Goal: Find specific fact

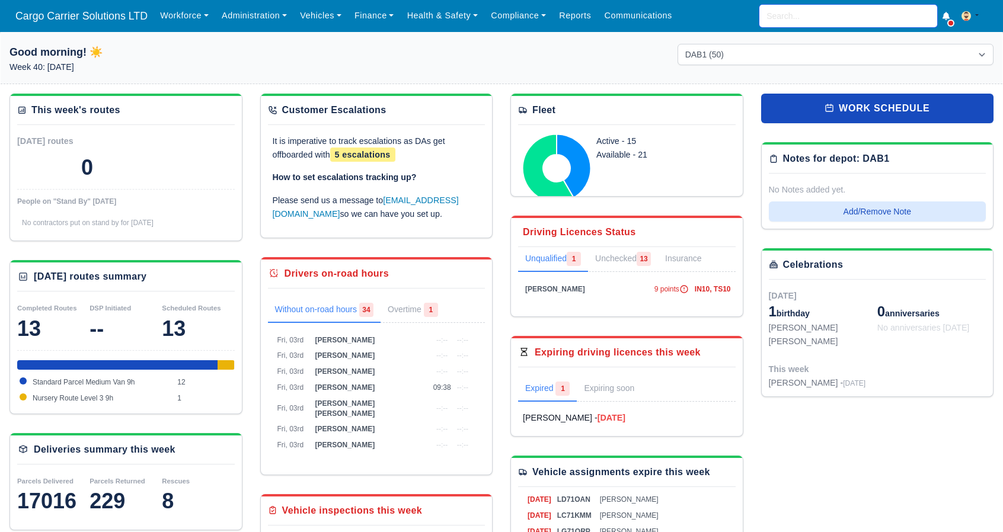
click at [809, 18] on input "search" at bounding box center [848, 16] width 178 height 23
type input "[PERSON_NAME]"
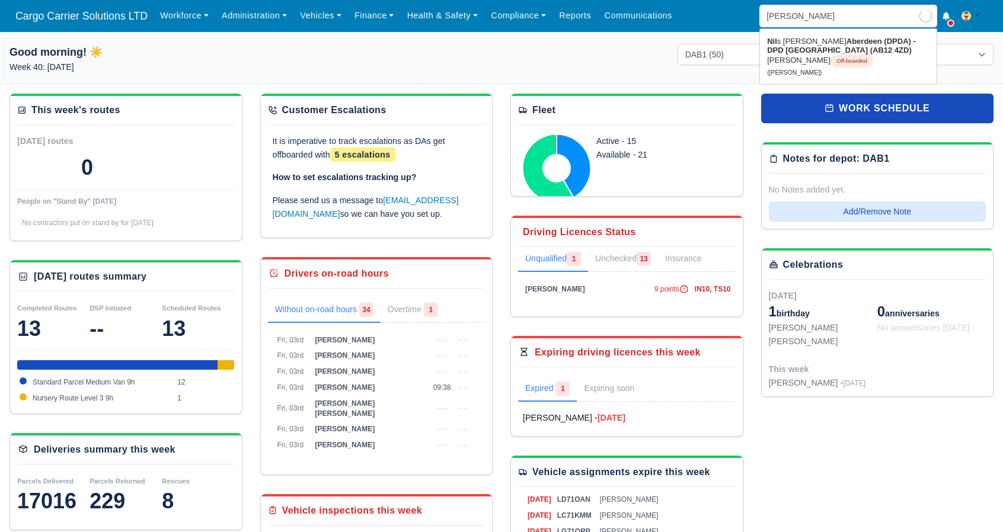
type input "[PERSON_NAME]"
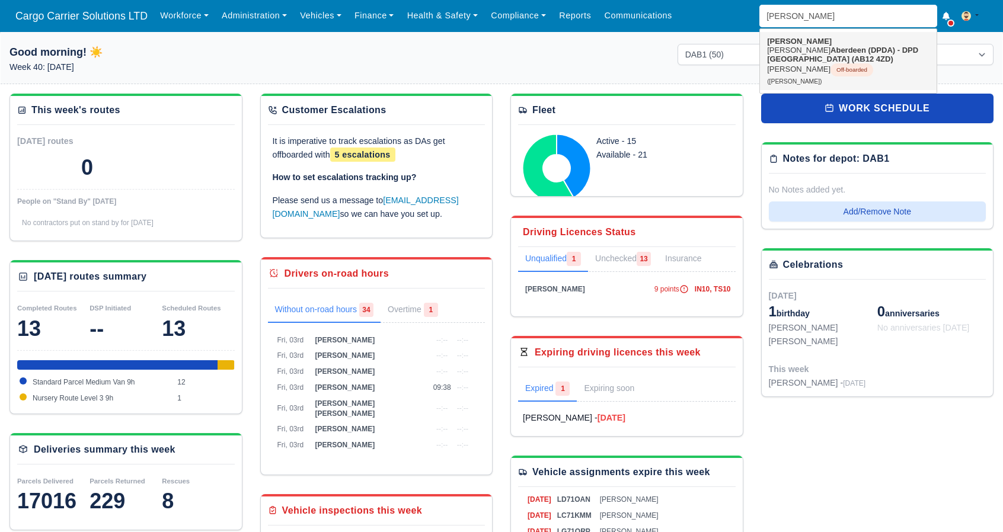
click at [817, 49] on strong "Aberdeen (DPDA) - DPD [GEOGRAPHIC_DATA] (AB12 4ZD)" at bounding box center [842, 55] width 151 height 18
type input "[PERSON_NAME]"
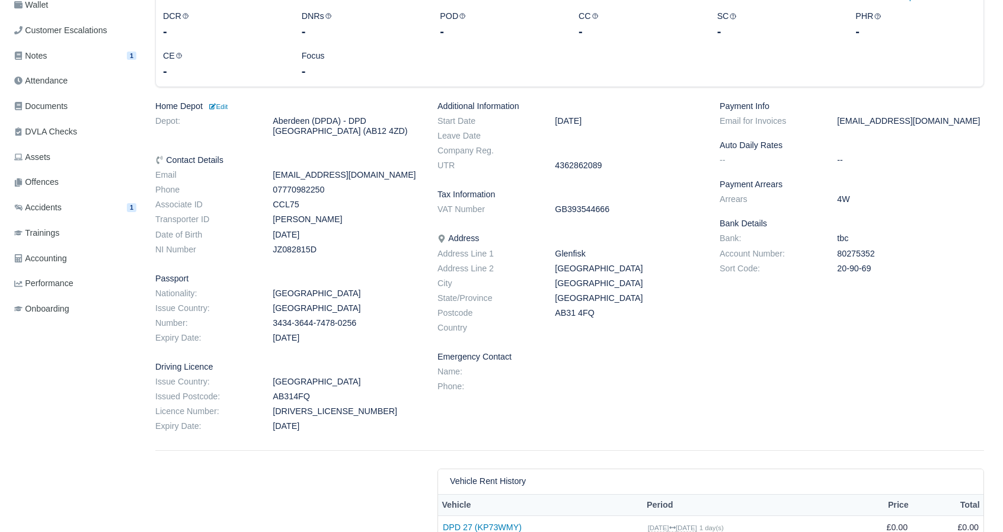
scroll to position [197, 0]
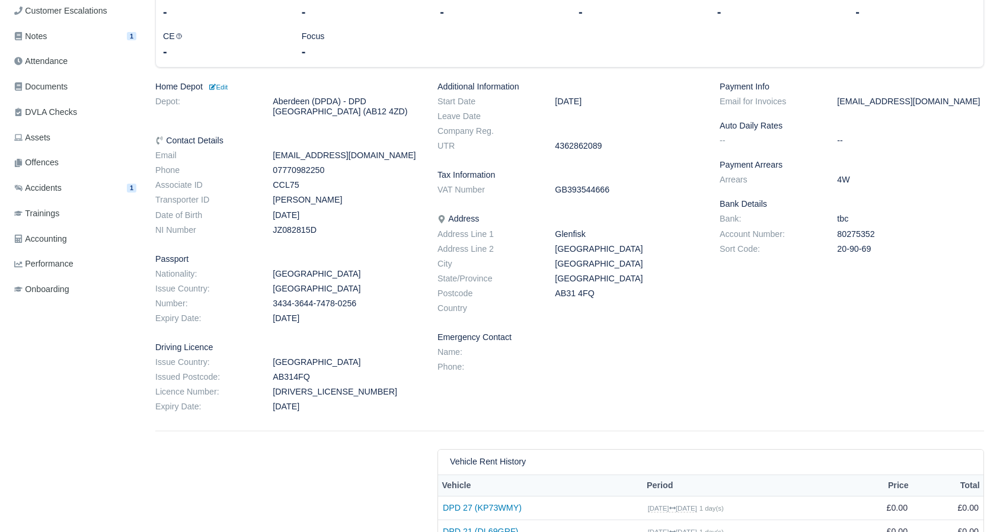
click at [321, 387] on dd "LANGG603166N99SU" at bounding box center [346, 392] width 165 height 10
copy dd "LANGG603166N99SU"
click at [289, 377] on dd "AB314FQ" at bounding box center [346, 377] width 165 height 10
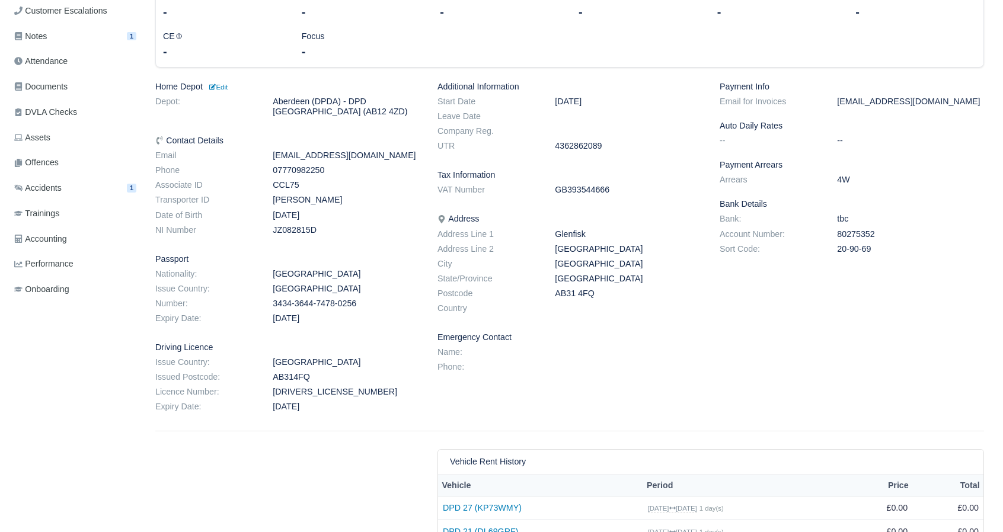
copy dd "AB314FQ"
